Goal: Task Accomplishment & Management: Manage account settings

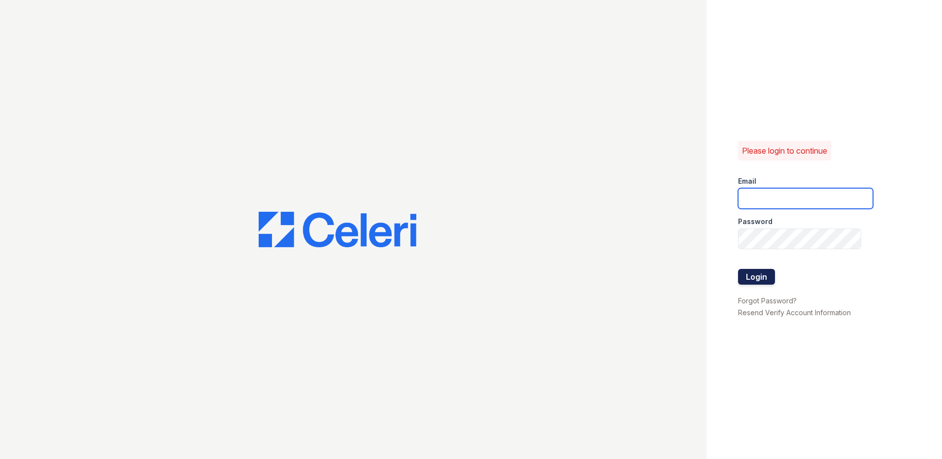
type input "[EMAIL_ADDRESS][DOMAIN_NAME]"
click at [752, 281] on button "Login" at bounding box center [756, 277] width 37 height 16
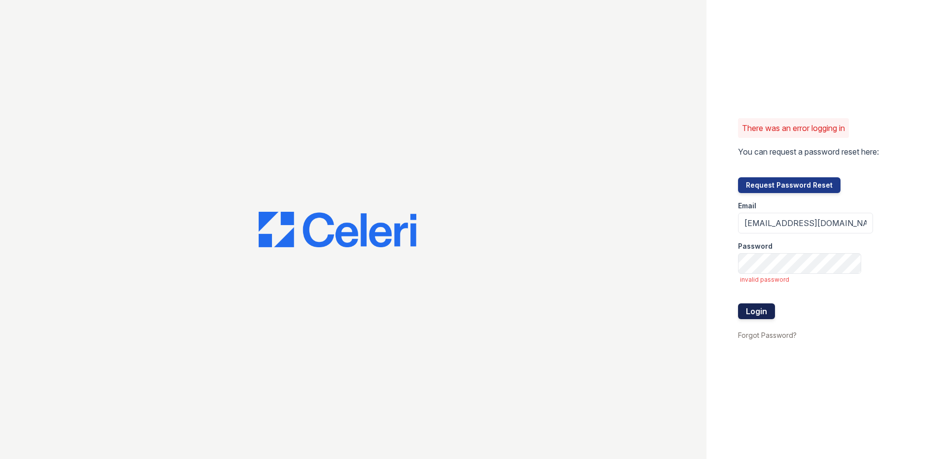
click at [742, 309] on button "Login" at bounding box center [756, 312] width 37 height 16
click at [759, 311] on button "Login" at bounding box center [756, 312] width 37 height 16
click at [672, 256] on div "There was an error logging in You can request a password reset here: Request Pa…" at bounding box center [471, 229] width 942 height 459
click at [738, 304] on button "Login" at bounding box center [756, 312] width 37 height 16
click at [659, 263] on div "There was an error logging in You can request a password reset here: Request Pa…" at bounding box center [471, 229] width 942 height 459
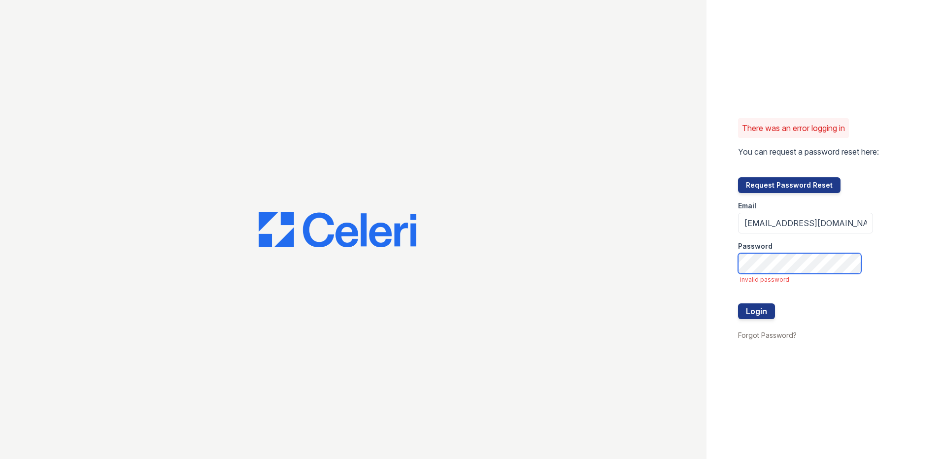
click at [738, 304] on button "Login" at bounding box center [756, 312] width 37 height 16
click at [688, 259] on div "There was an error logging in You can request a password reset here: Request Pa…" at bounding box center [471, 229] width 942 height 459
click at [738, 304] on button "Login" at bounding box center [756, 312] width 37 height 16
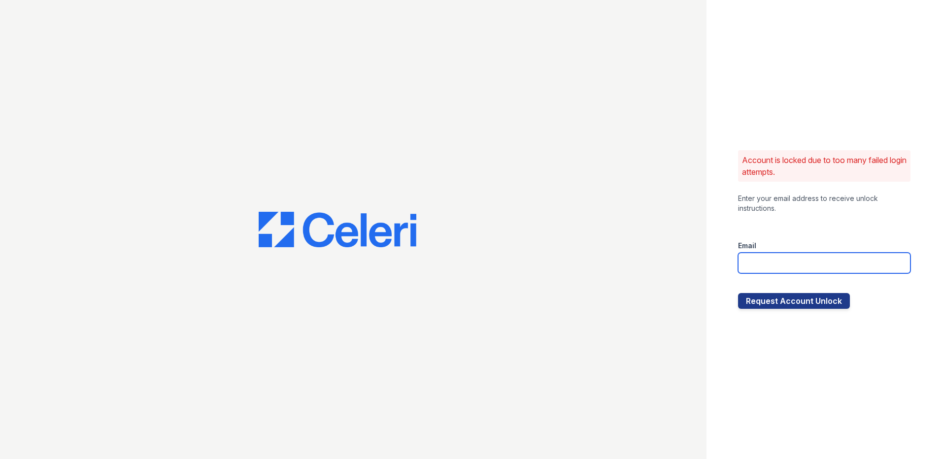
click at [785, 268] on input "email" at bounding box center [824, 263] width 173 height 21
type input "[EMAIL_ADDRESS][DOMAIN_NAME]"
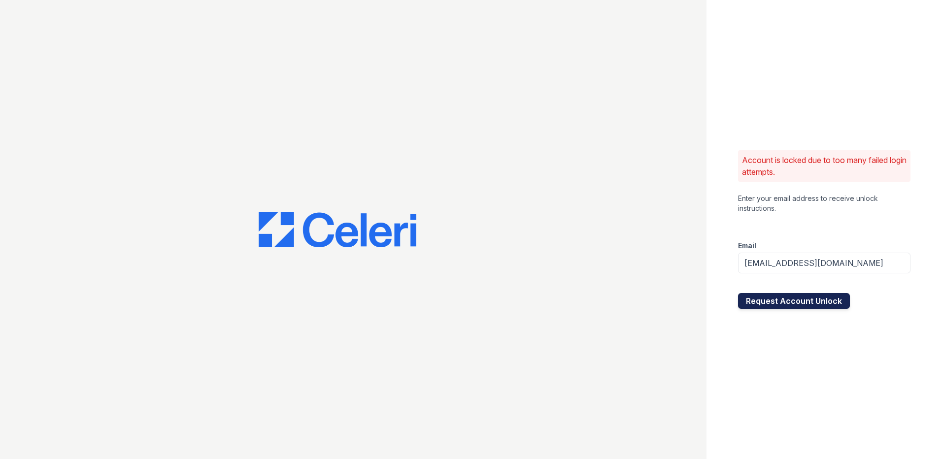
click at [779, 306] on button "Request Account Unlock" at bounding box center [794, 301] width 112 height 16
